Goal: Transaction & Acquisition: Purchase product/service

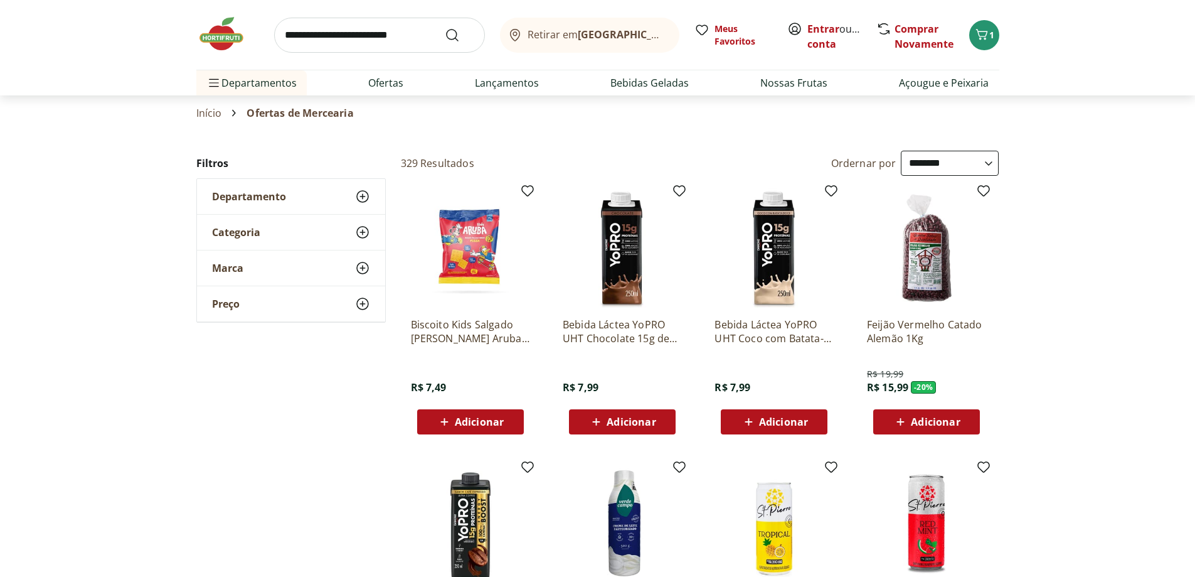
select select "**********"
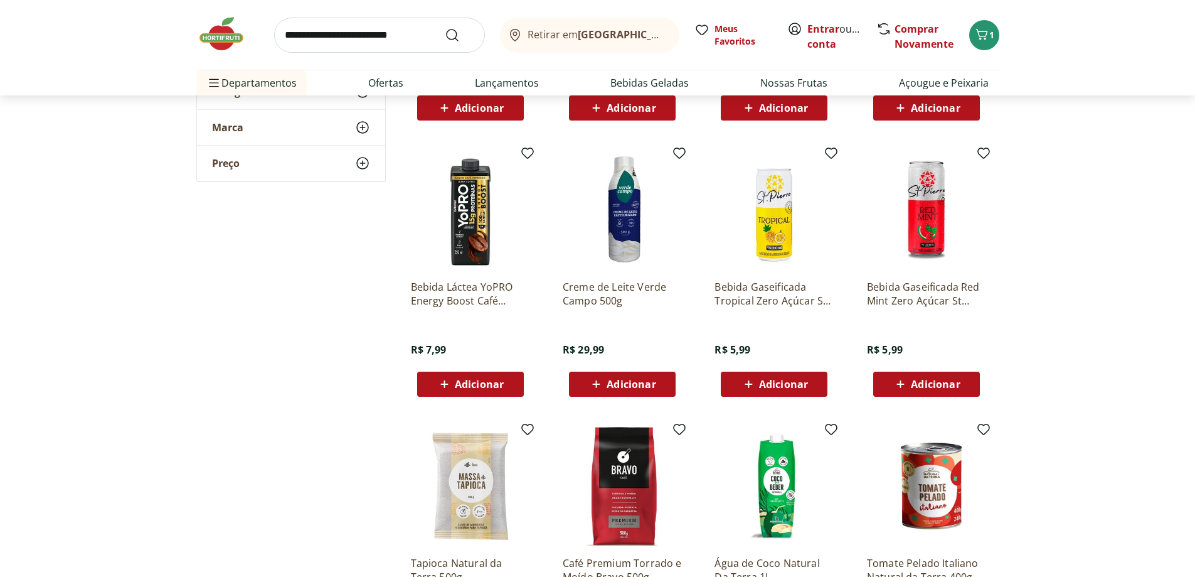
scroll to position [565, 0]
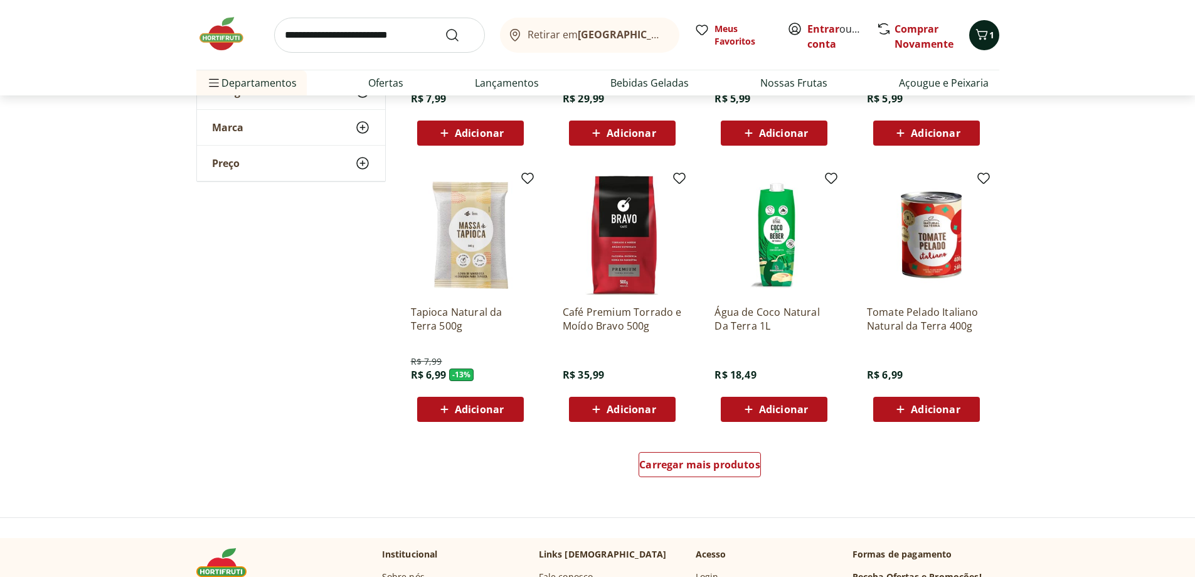
click at [985, 36] on icon "Carrinho" at bounding box center [982, 34] width 12 height 11
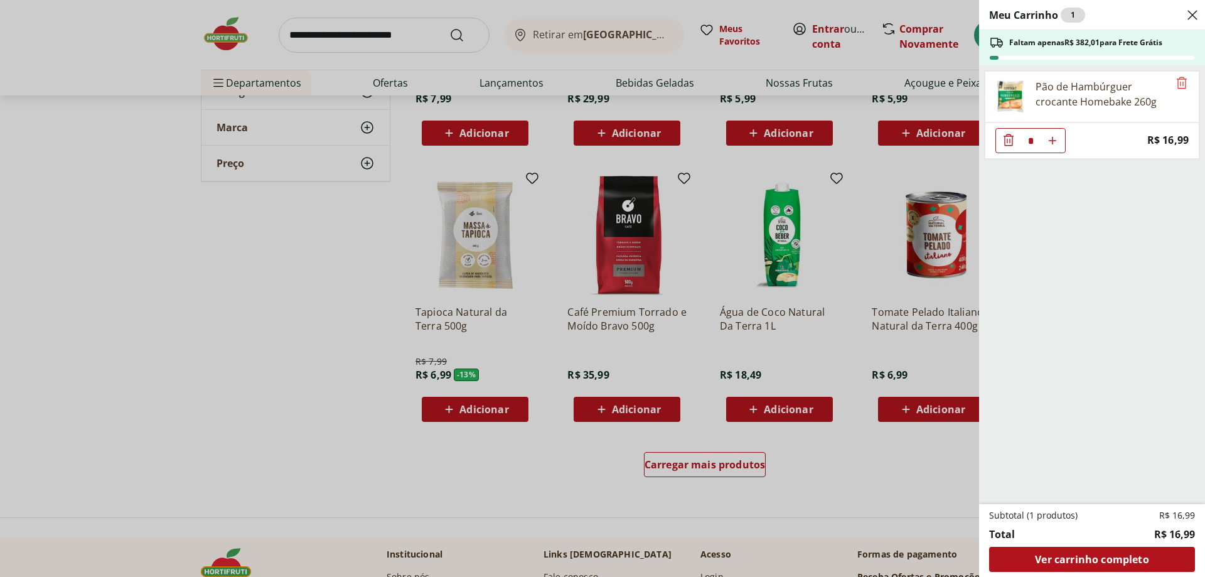
click at [371, 69] on div "Meu Carrinho 1 Faltam apenas R$ 382,01 para Frete Grátis Pão de Hambúrguer croc…" at bounding box center [602, 288] width 1205 height 577
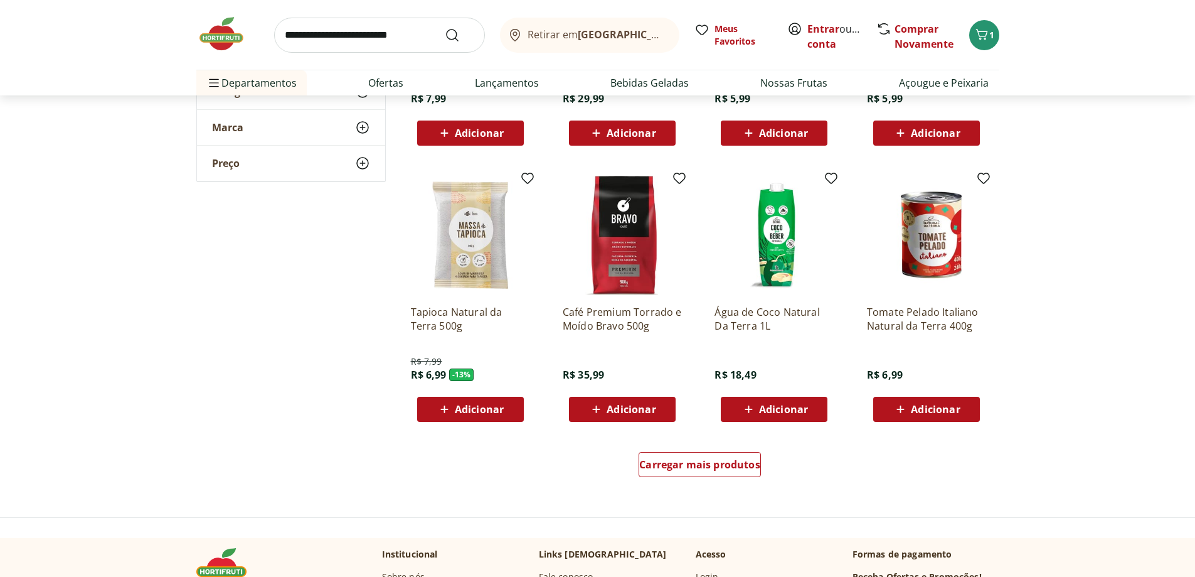
click at [385, 85] on link "Ofertas" at bounding box center [385, 82] width 35 height 15
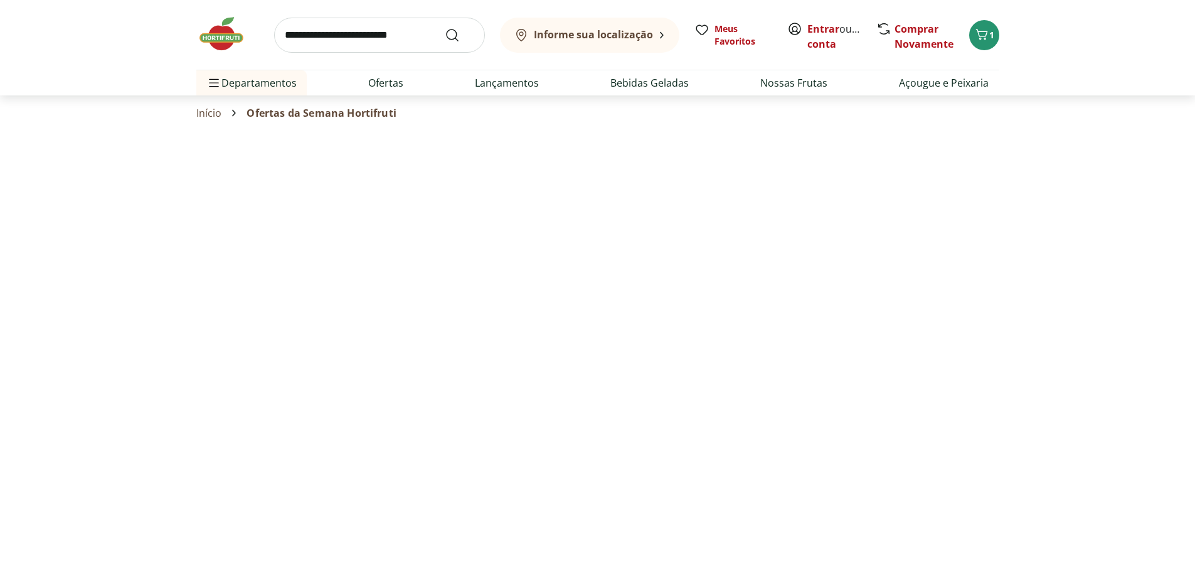
select select "**********"
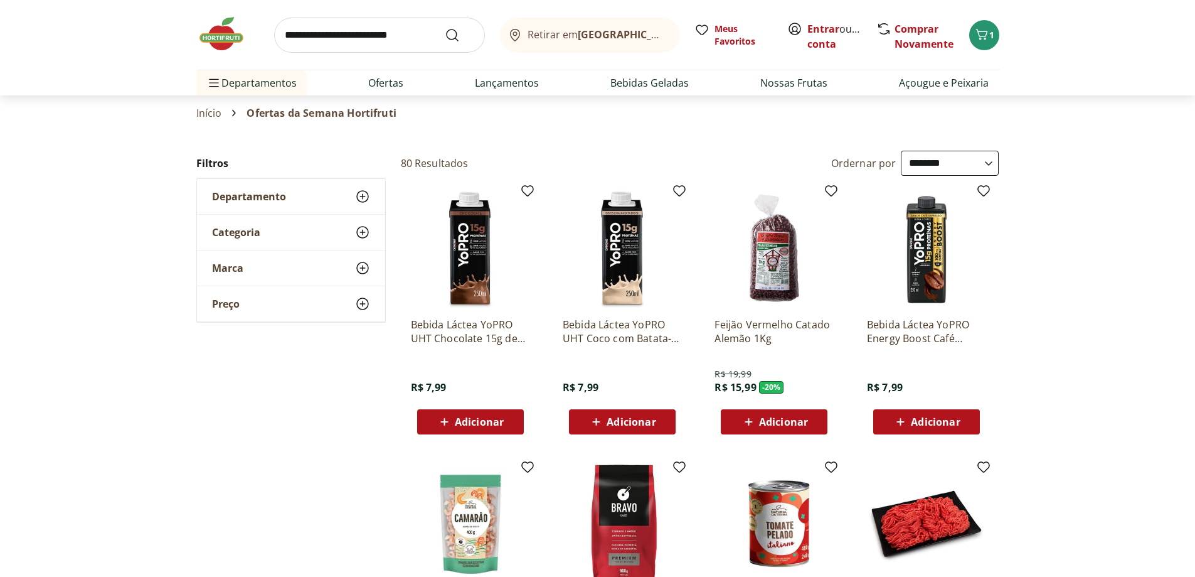
click at [919, 156] on select "**********" at bounding box center [950, 163] width 98 height 25
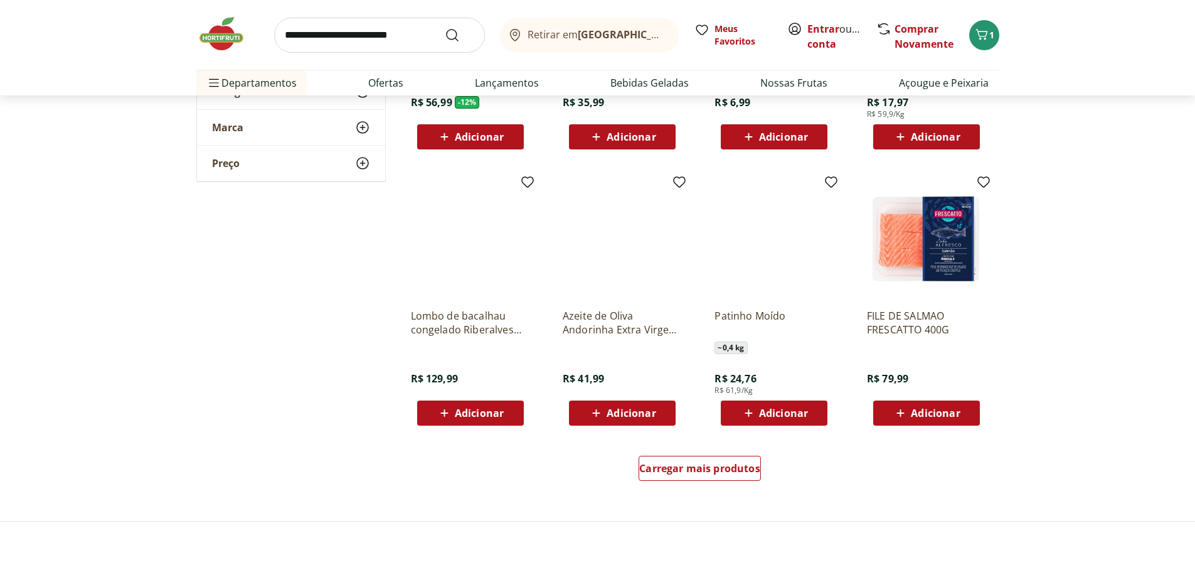
scroll to position [816, 0]
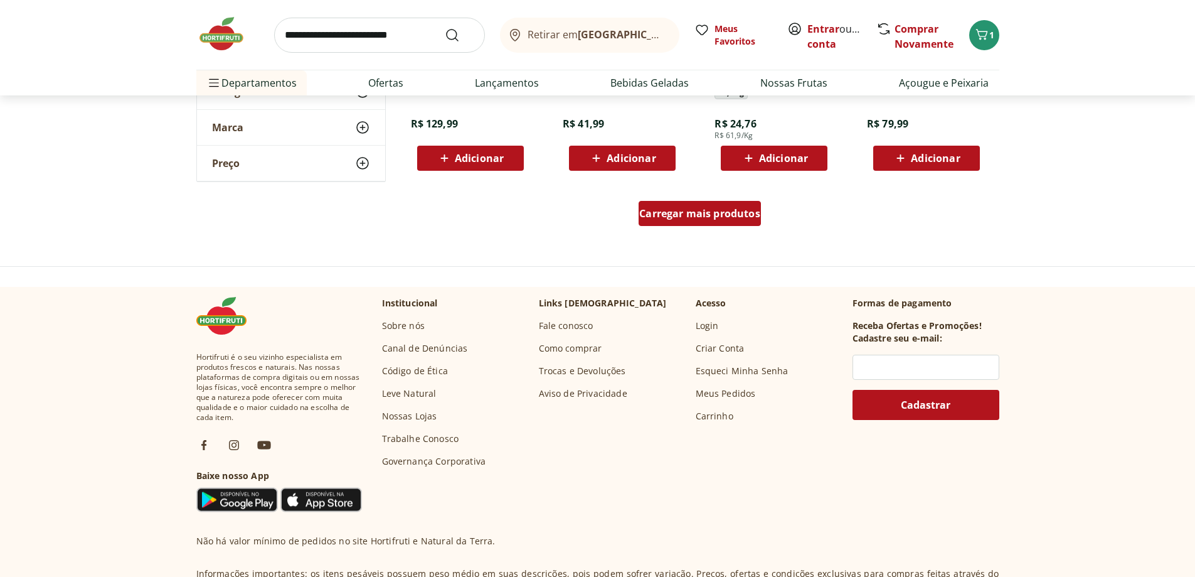
click at [710, 222] on div "Carregar mais produtos" at bounding box center [700, 213] width 122 height 25
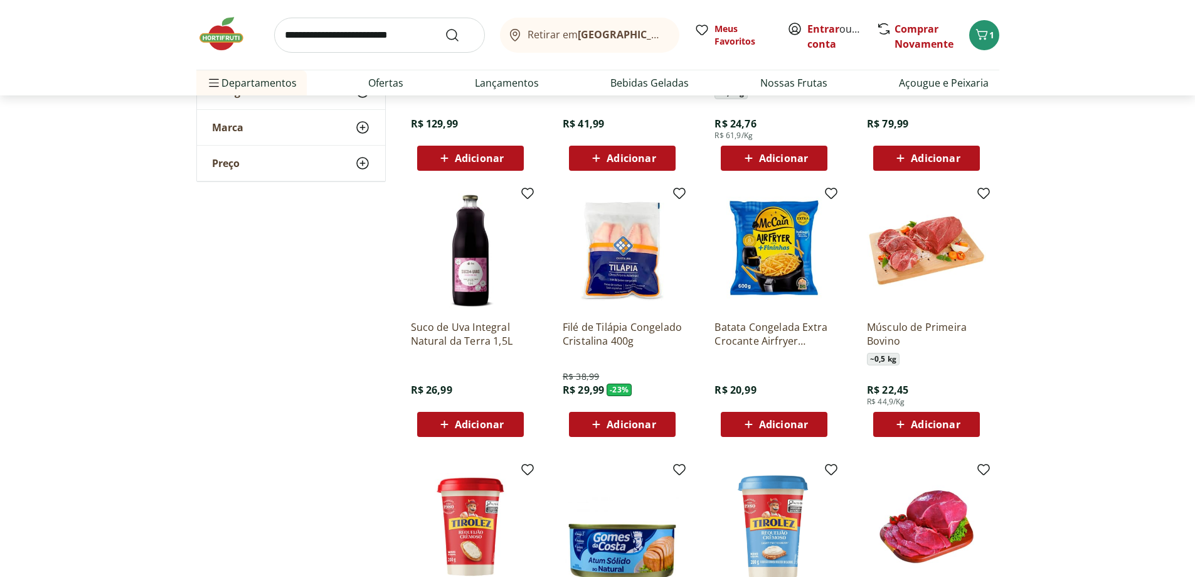
scroll to position [1067, 0]
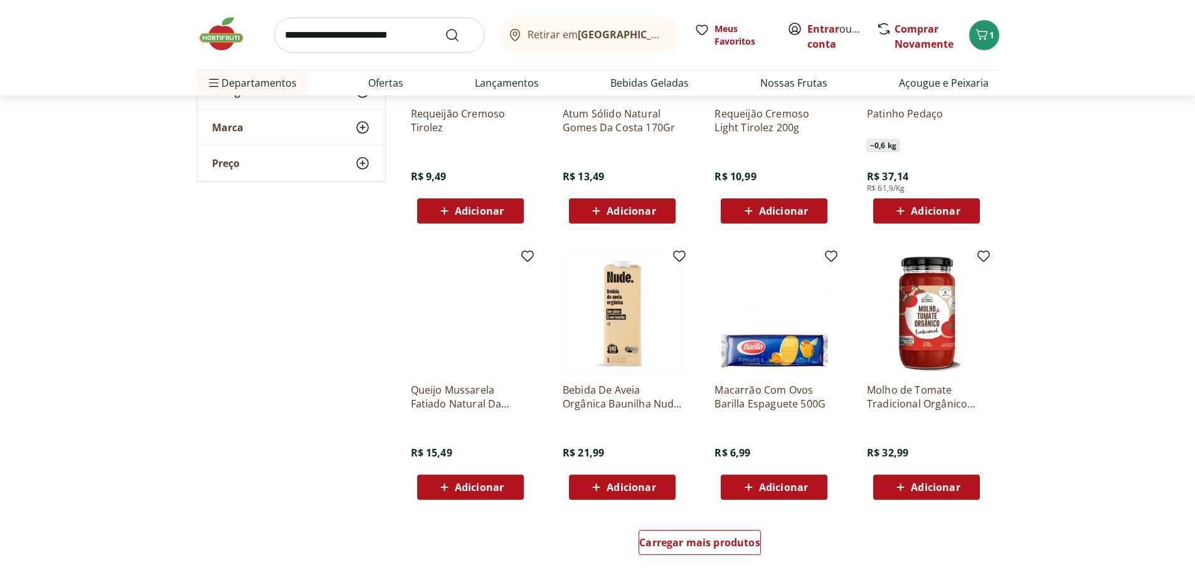
scroll to position [1318, 0]
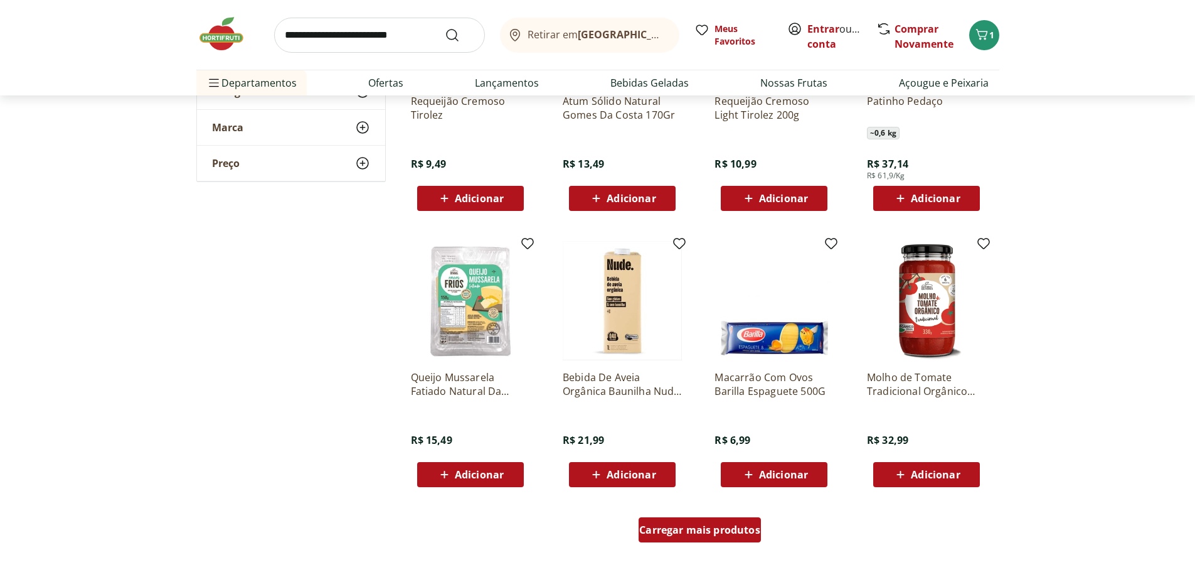
click at [736, 529] on span "Carregar mais produtos" at bounding box center [699, 530] width 121 height 10
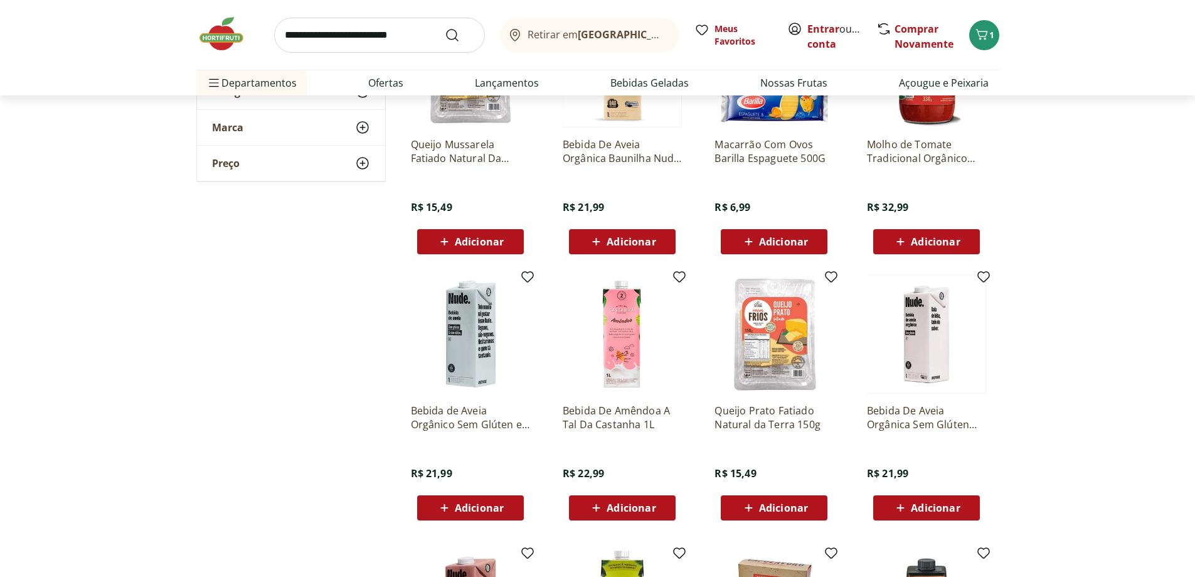
scroll to position [1694, 0]
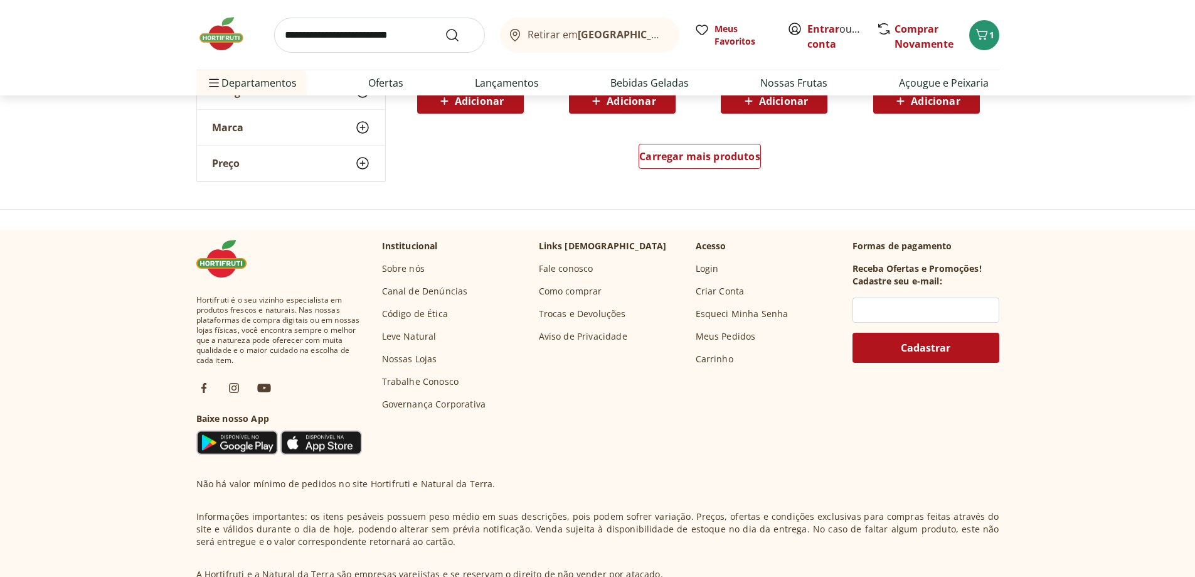
scroll to position [2510, 0]
click at [378, 80] on link "Ofertas" at bounding box center [385, 82] width 35 height 15
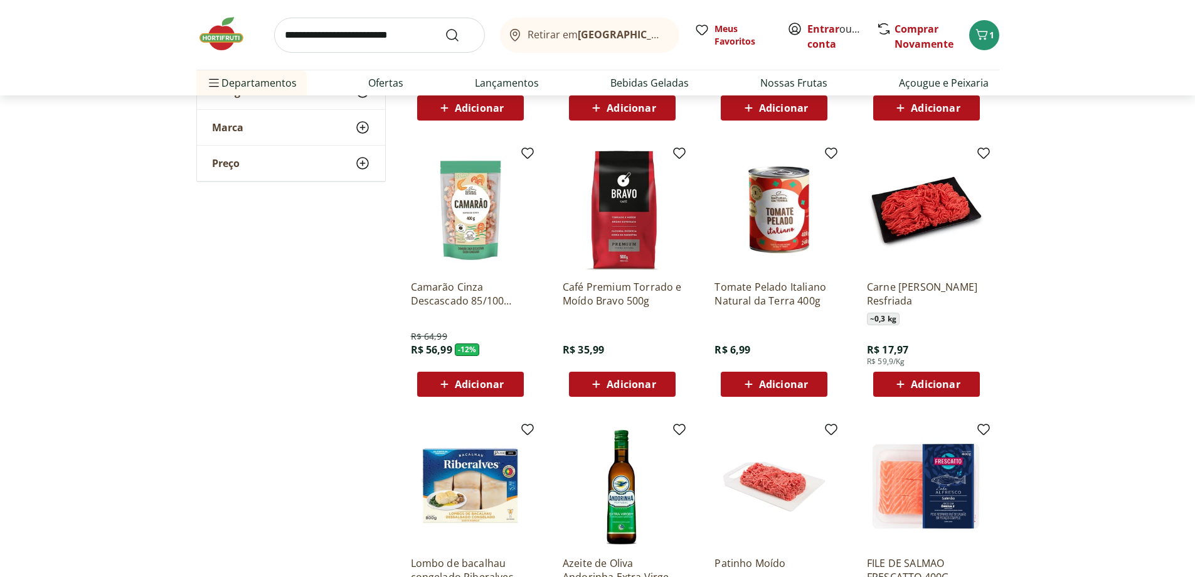
scroll to position [690, 0]
